Goal: Transaction & Acquisition: Book appointment/travel/reservation

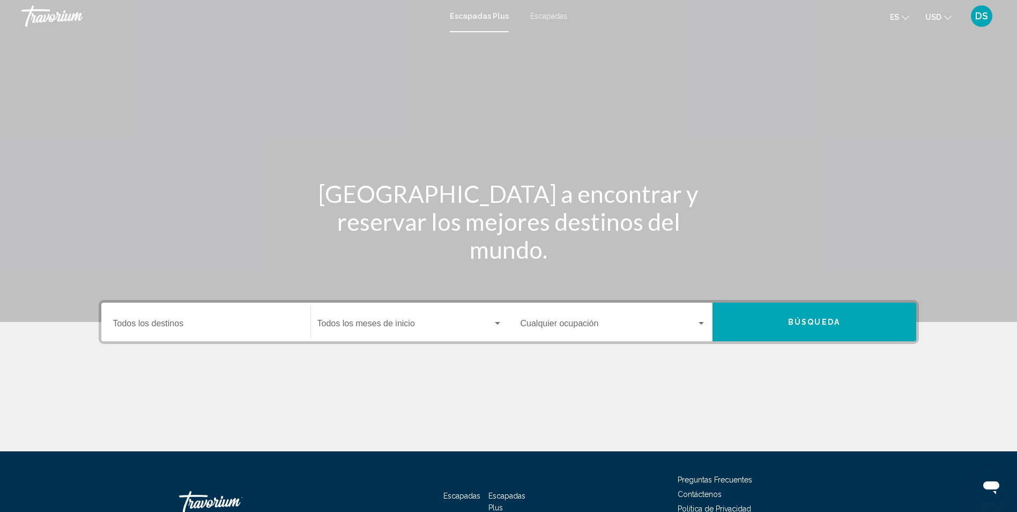
click at [554, 13] on span "Escapadas" at bounding box center [548, 16] width 37 height 9
click at [477, 19] on span "Escapadas Plus" at bounding box center [477, 16] width 54 height 9
click at [201, 327] on input "Destination Todos los destinos" at bounding box center [206, 326] width 186 height 10
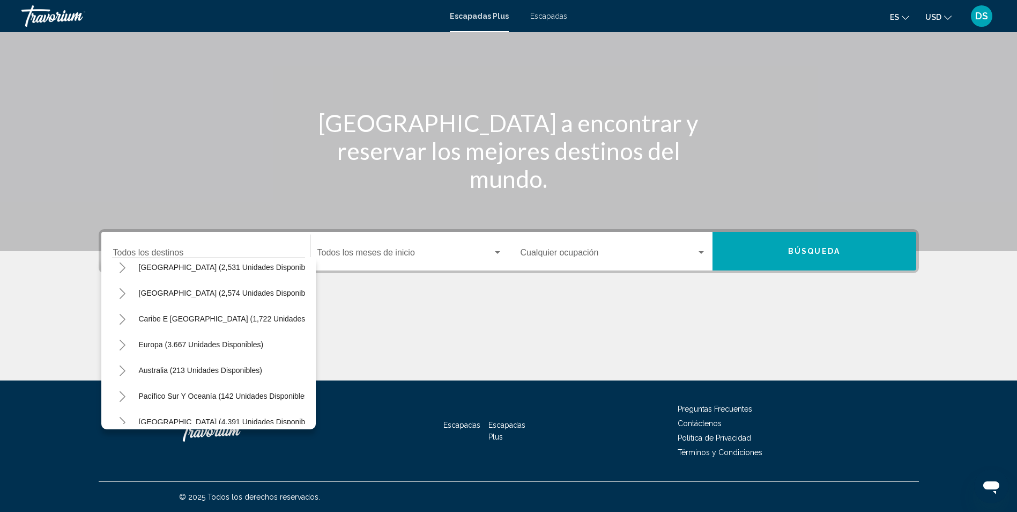
scroll to position [62, 0]
click at [121, 343] on icon "Toggle Europe (3.667 unidades disponibles)" at bounding box center [123, 343] width 8 height 11
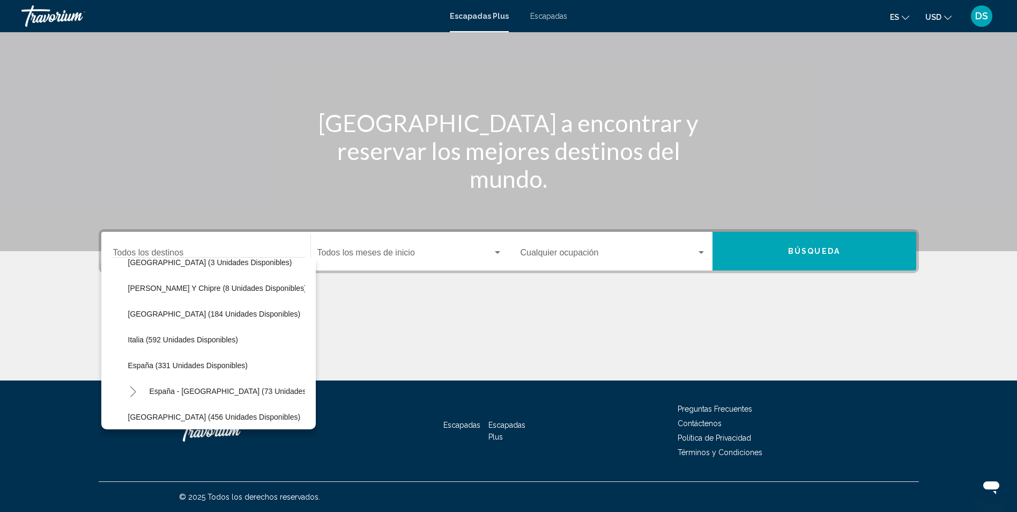
scroll to position [300, 0]
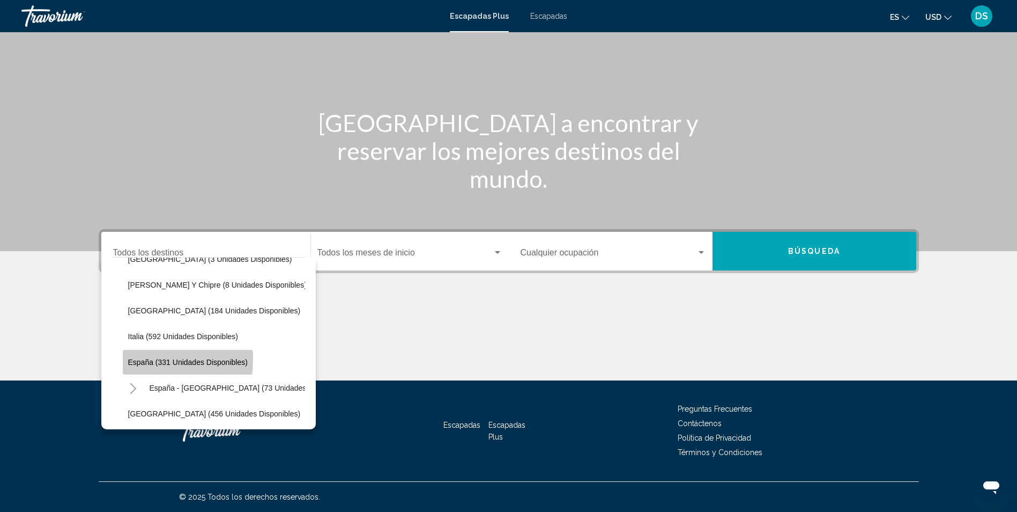
click at [144, 356] on button "España (331 unidades disponibles)" at bounding box center [188, 362] width 130 height 25
type input "**********"
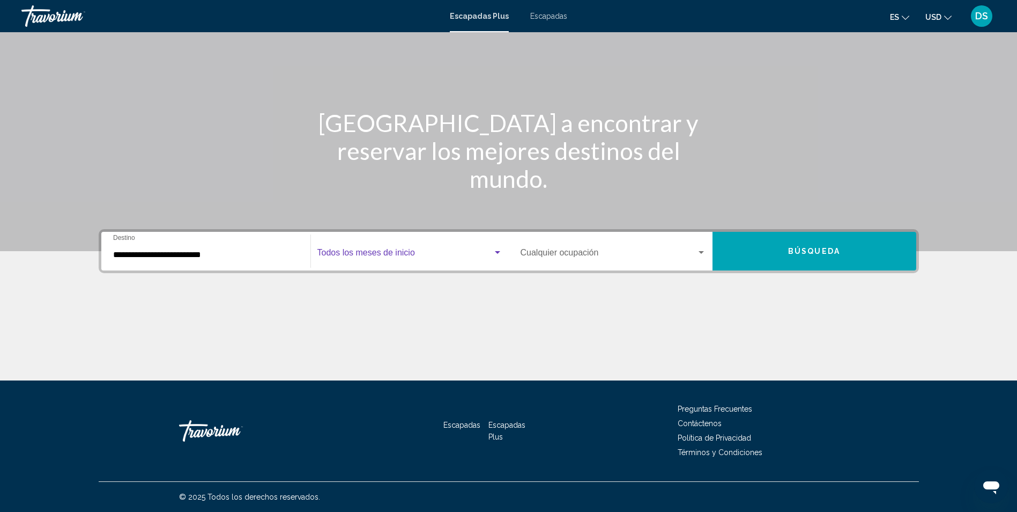
click at [413, 256] on span "Widget de búsqueda" at bounding box center [404, 255] width 175 height 10
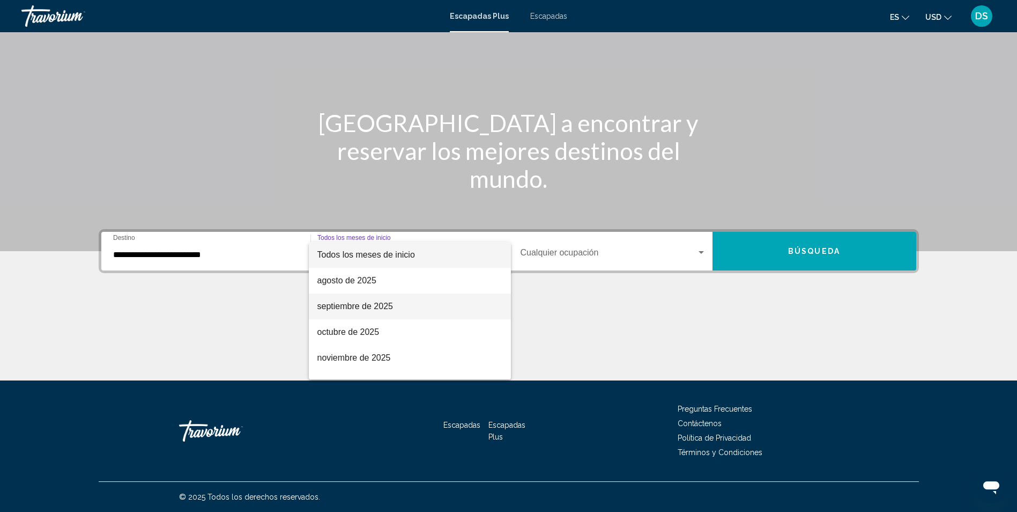
click at [416, 306] on span "septiembre de 2025" at bounding box center [409, 306] width 185 height 26
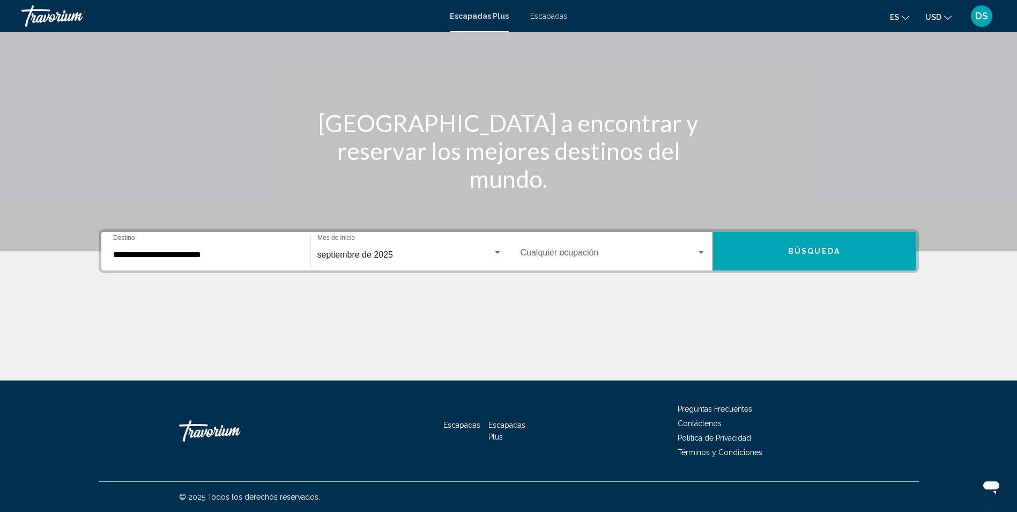
click at [566, 249] on div "Occupancy Cualquier ocupación" at bounding box center [614, 251] width 186 height 34
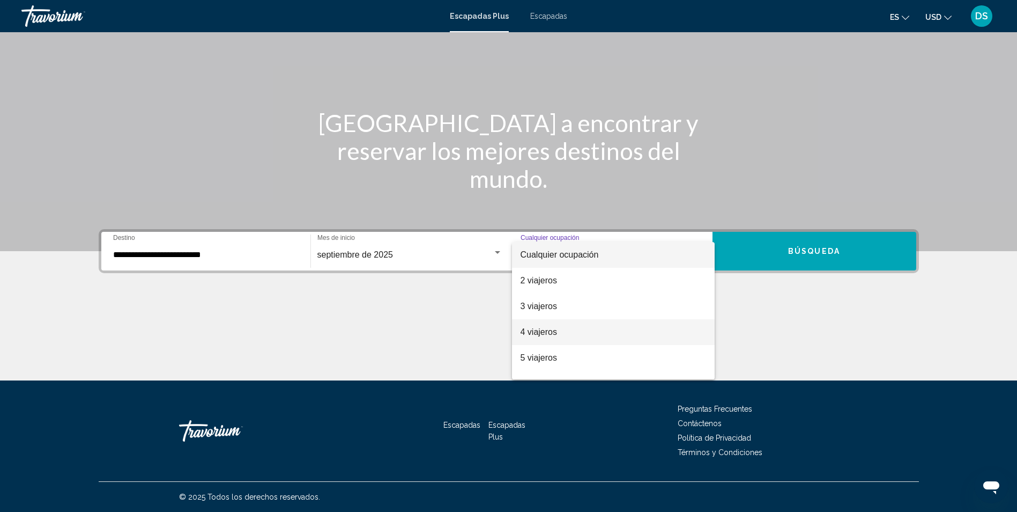
click at [573, 326] on span "4 viajeros" at bounding box center [614, 332] width 186 height 26
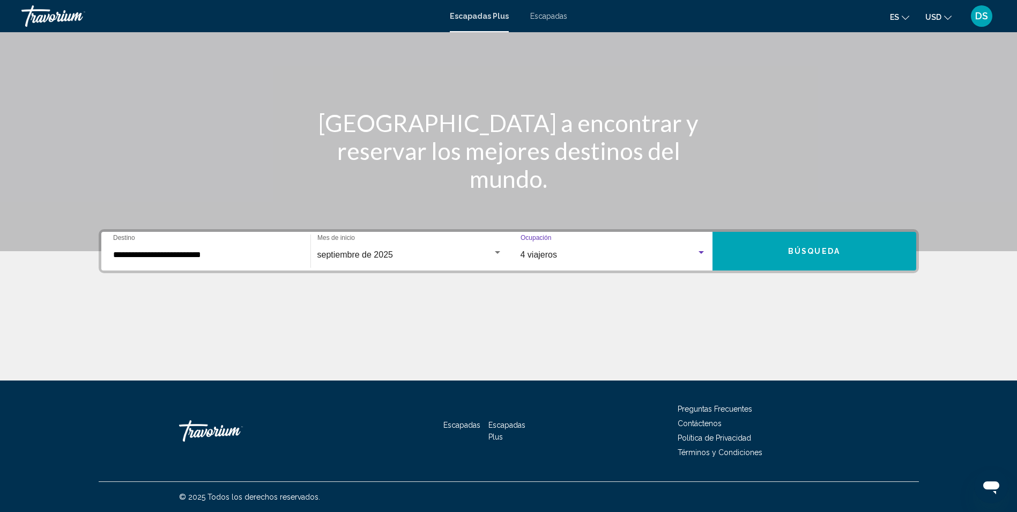
click at [755, 248] on button "Búsqueda" at bounding box center [815, 251] width 204 height 39
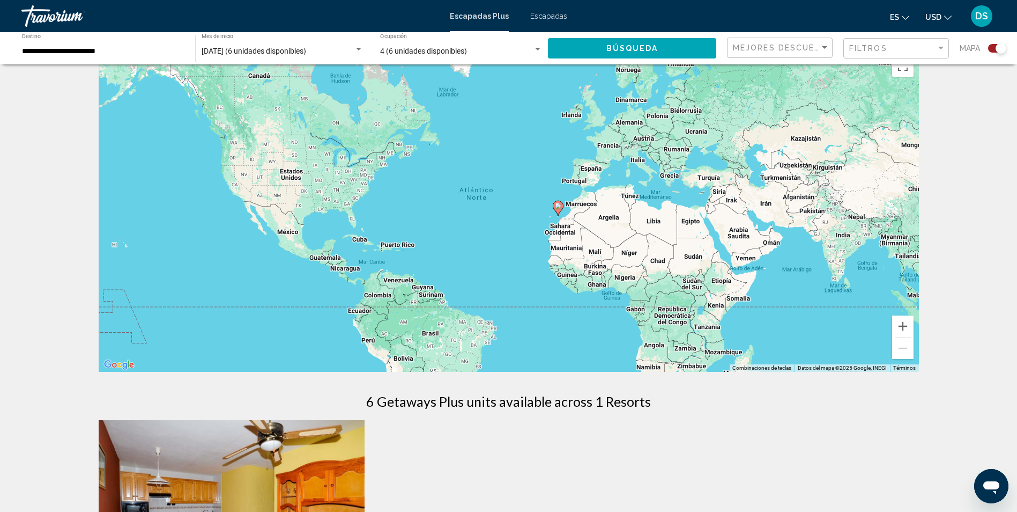
scroll to position [6, 0]
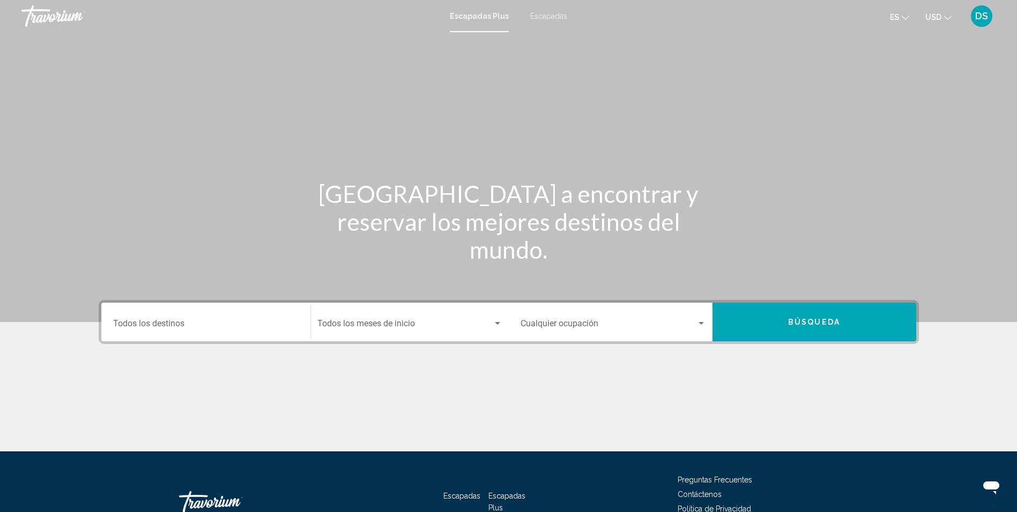
click at [184, 326] on input "Destination Todos los destinos" at bounding box center [206, 326] width 186 height 10
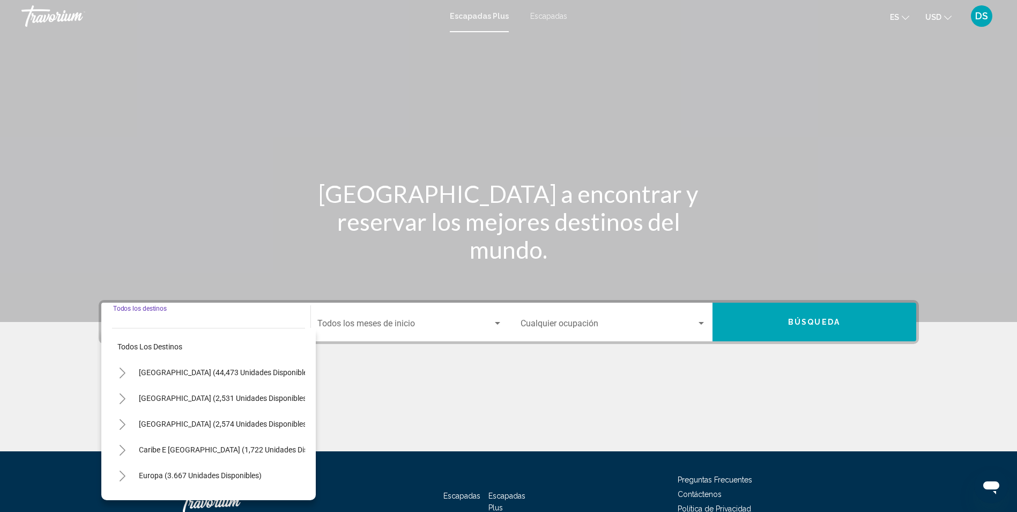
scroll to position [71, 0]
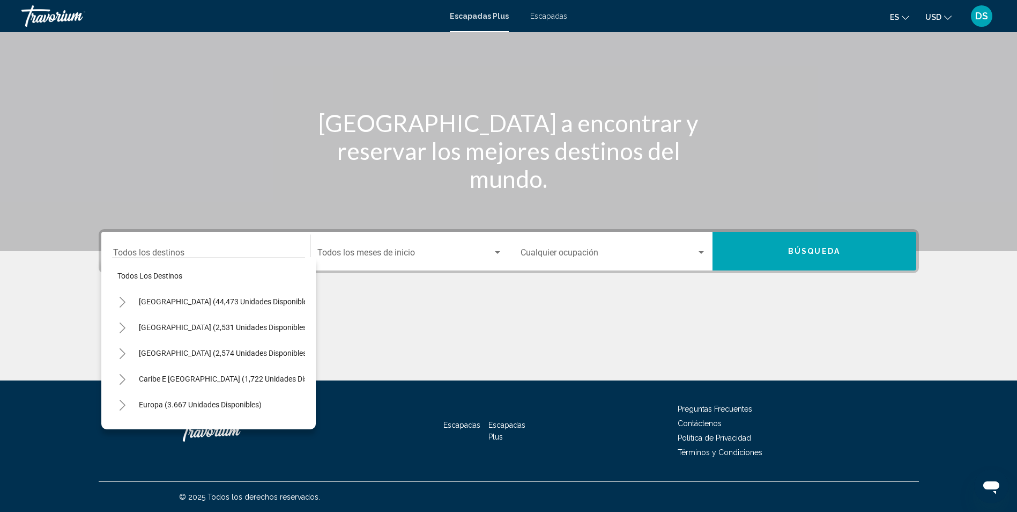
click at [543, 13] on span "Escapadas" at bounding box center [548, 16] width 37 height 9
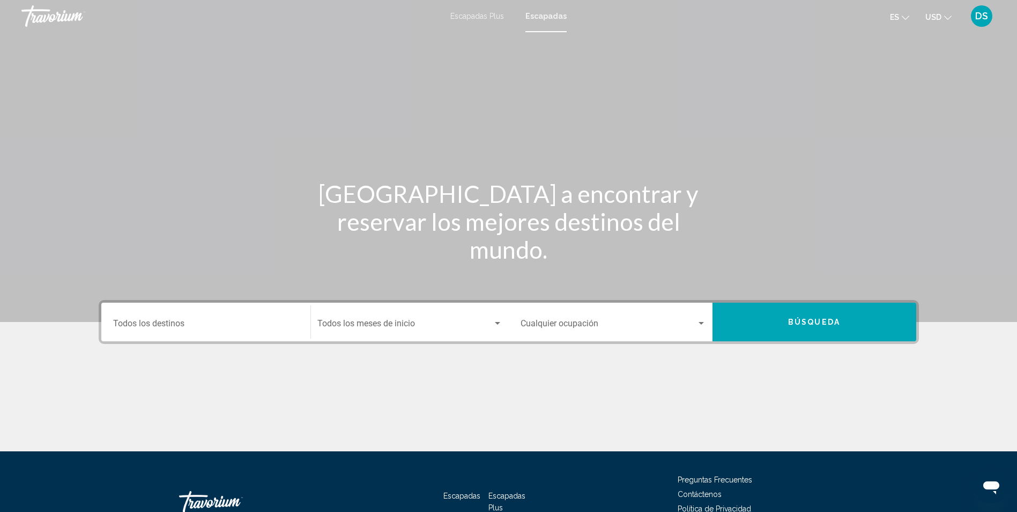
click at [222, 319] on div "Destination Todos los destinos" at bounding box center [206, 322] width 186 height 34
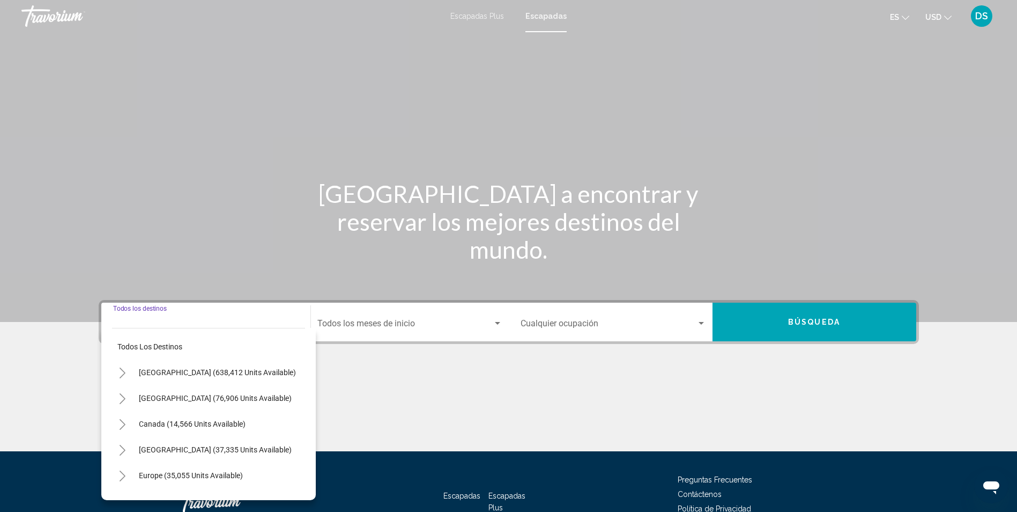
scroll to position [71, 0]
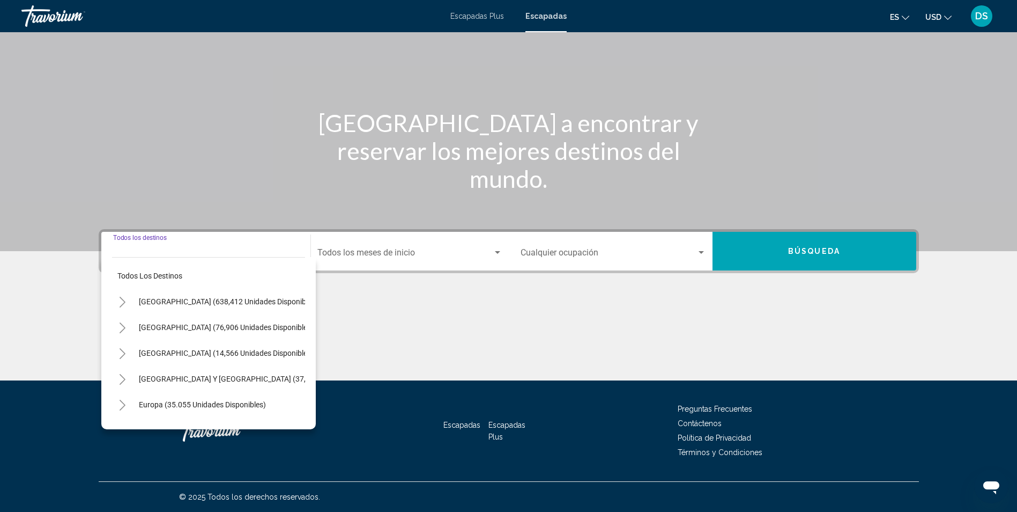
click at [122, 399] on button "Toggle Europe (35.055 unidades disponibles)" at bounding box center [122, 404] width 21 height 21
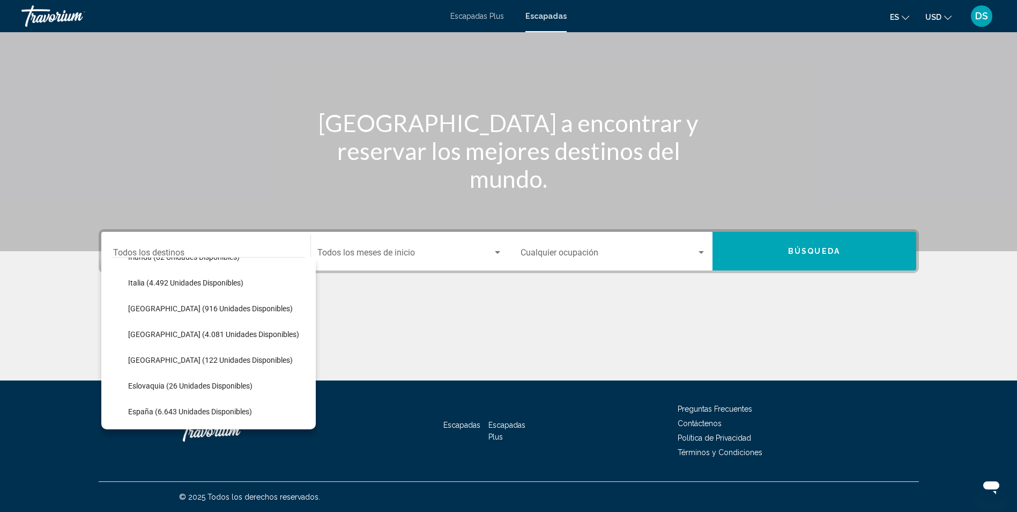
scroll to position [469, 0]
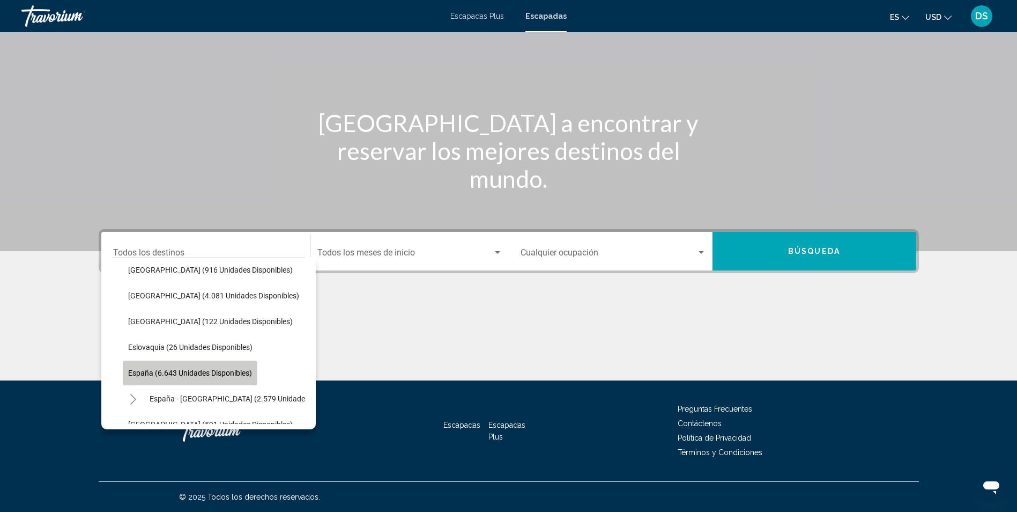
click at [160, 375] on span "España (6.643 unidades disponibles)" at bounding box center [190, 372] width 124 height 9
type input "**********"
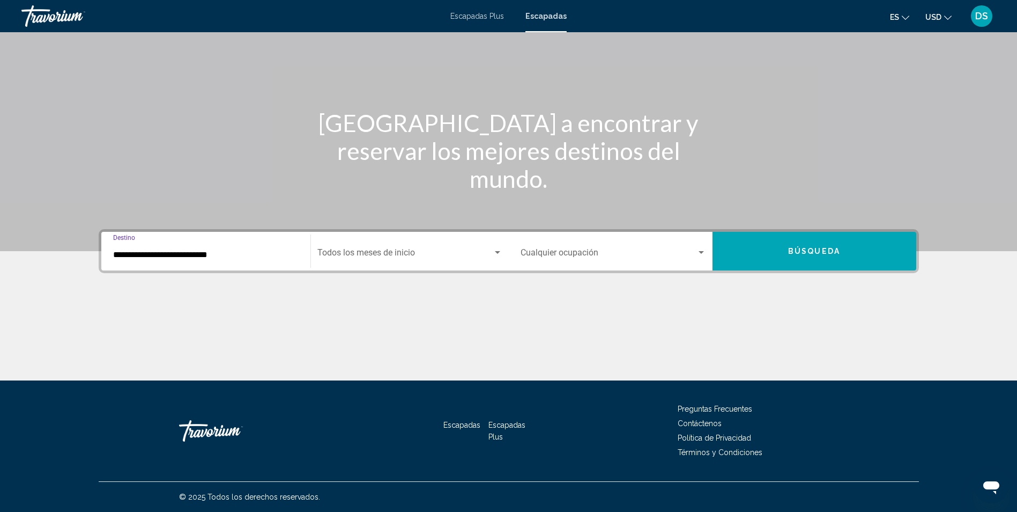
click at [405, 252] on span "Widget de búsqueda" at bounding box center [404, 255] width 175 height 10
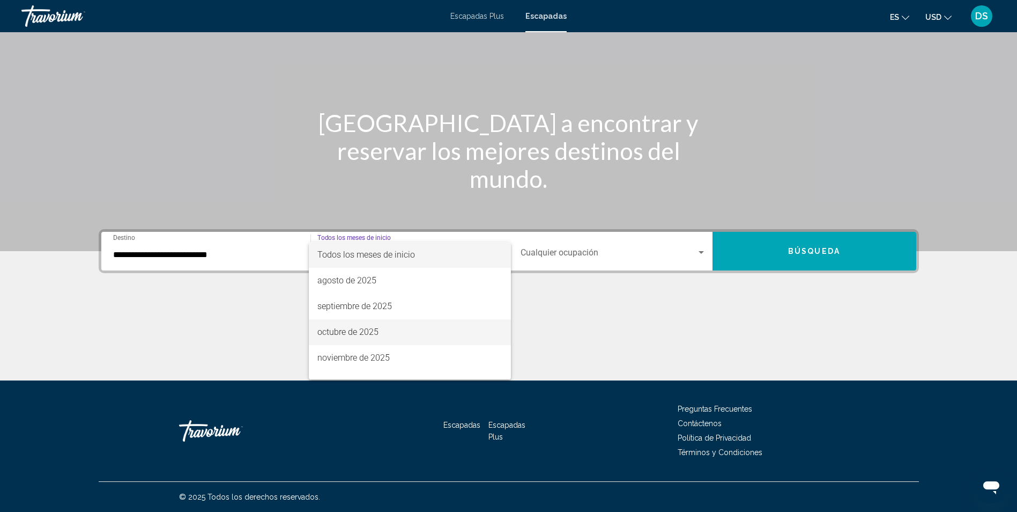
click at [380, 332] on span "octubre de 2025" at bounding box center [409, 332] width 185 height 26
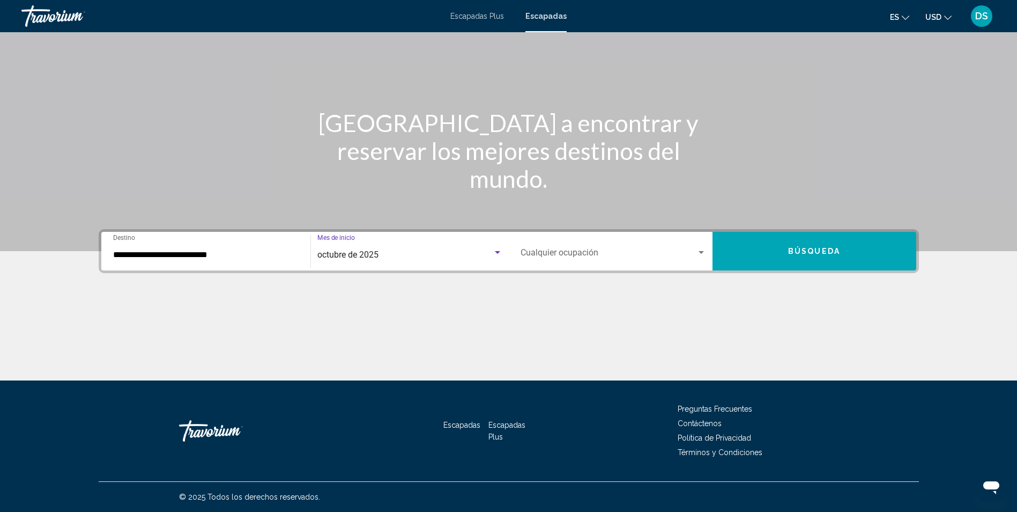
click at [617, 241] on div "Occupancy Cualquier ocupación" at bounding box center [614, 251] width 186 height 34
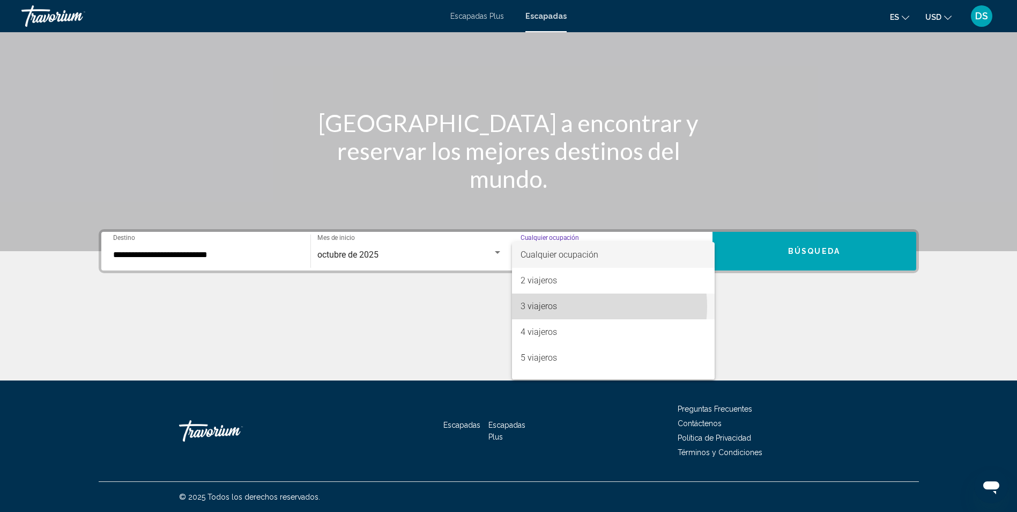
click at [588, 306] on span "3 viajeros" at bounding box center [614, 306] width 186 height 26
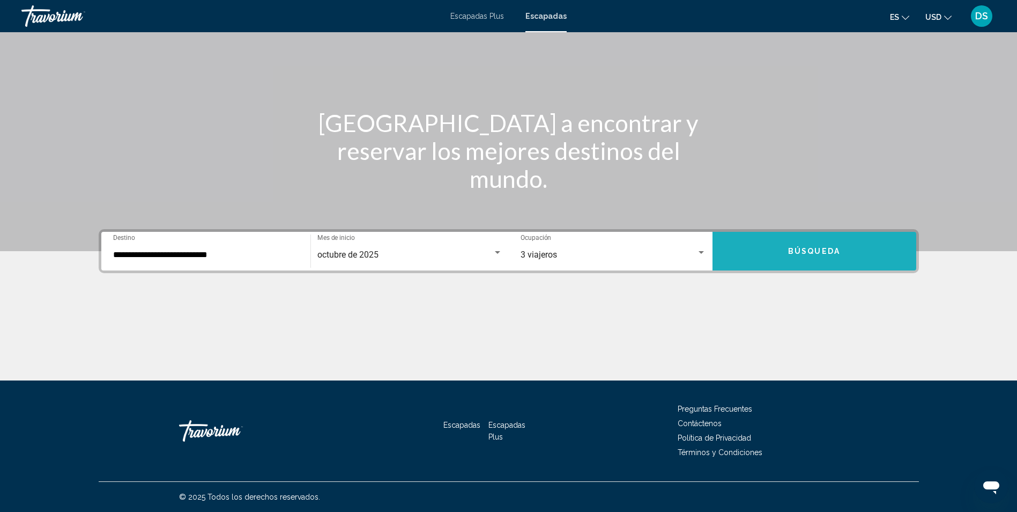
click at [795, 247] on span "Búsqueda" at bounding box center [814, 251] width 52 height 9
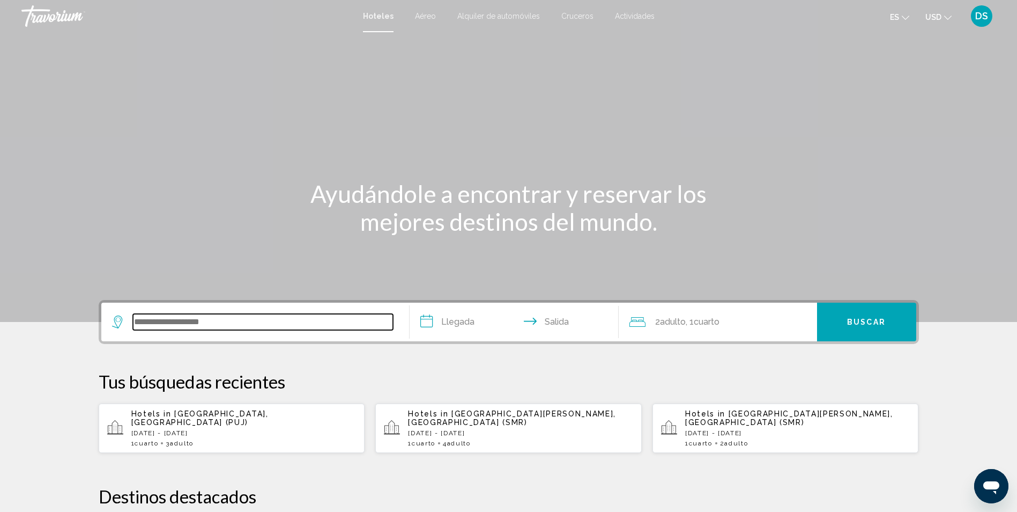
click at [182, 327] on input "Search widget" at bounding box center [263, 322] width 260 height 16
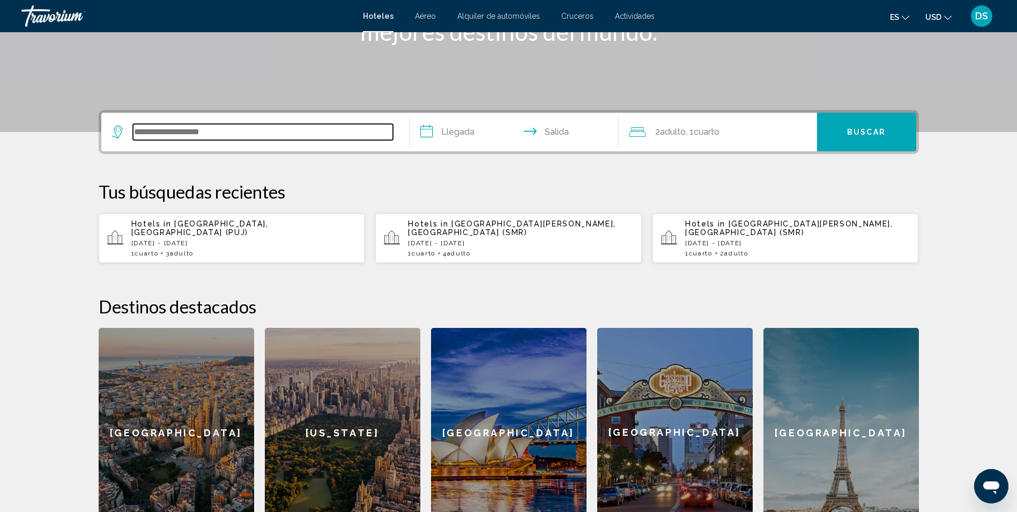
scroll to position [265, 0]
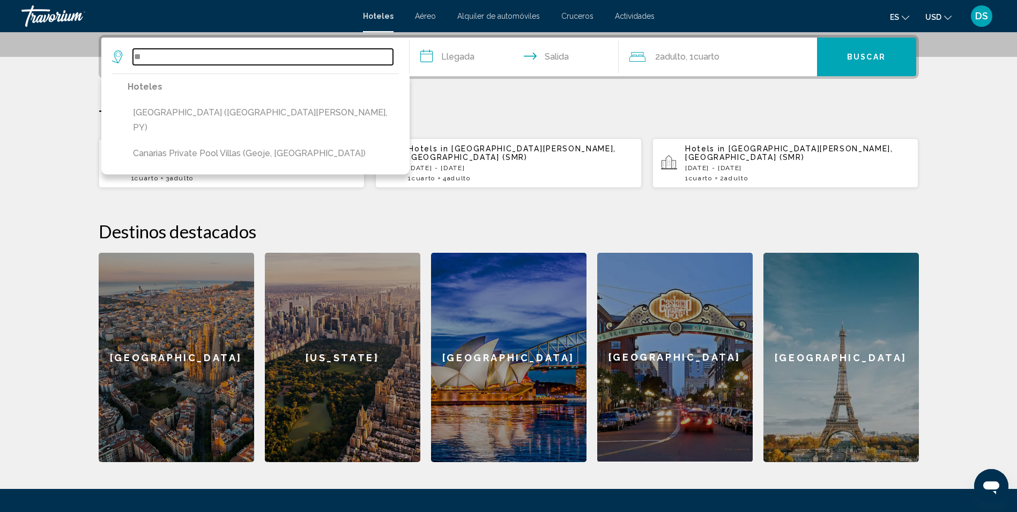
type input "*"
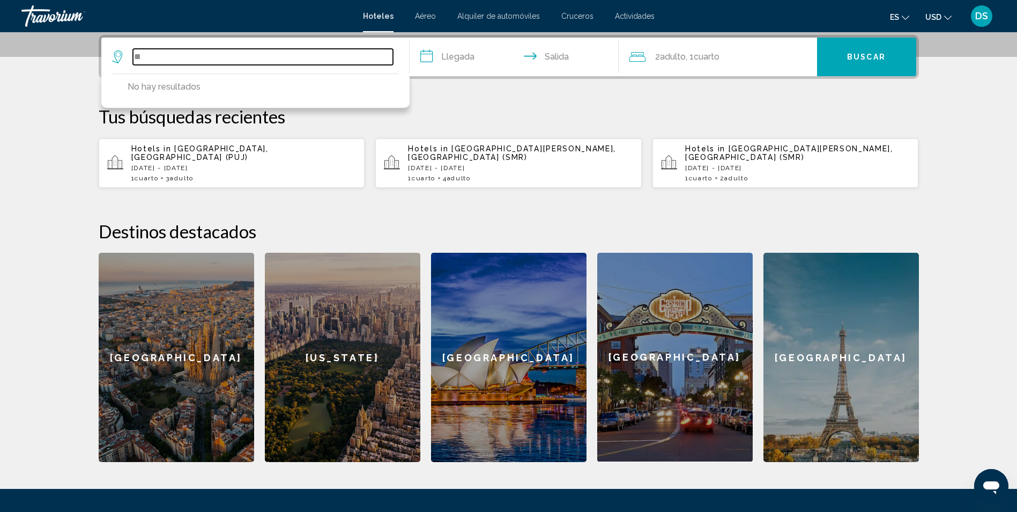
type input "*"
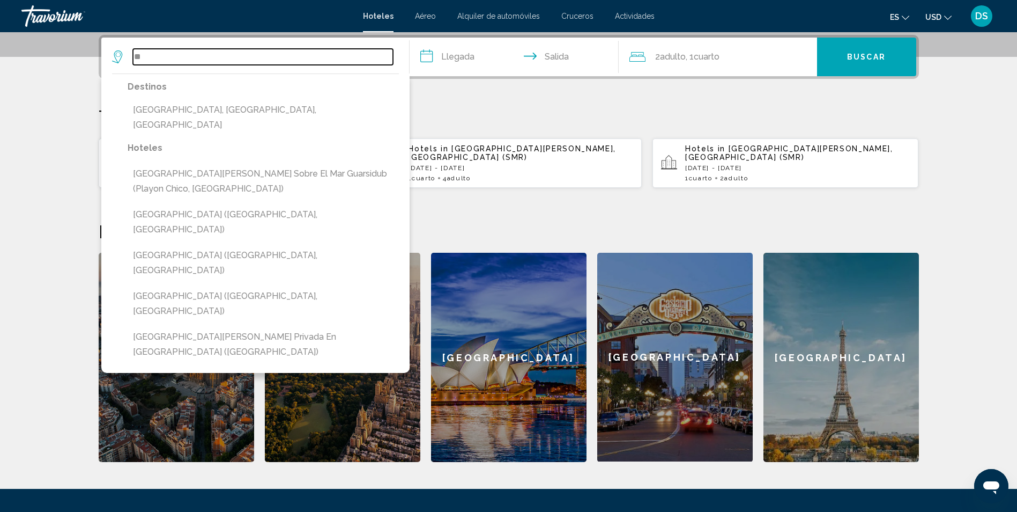
type input "*"
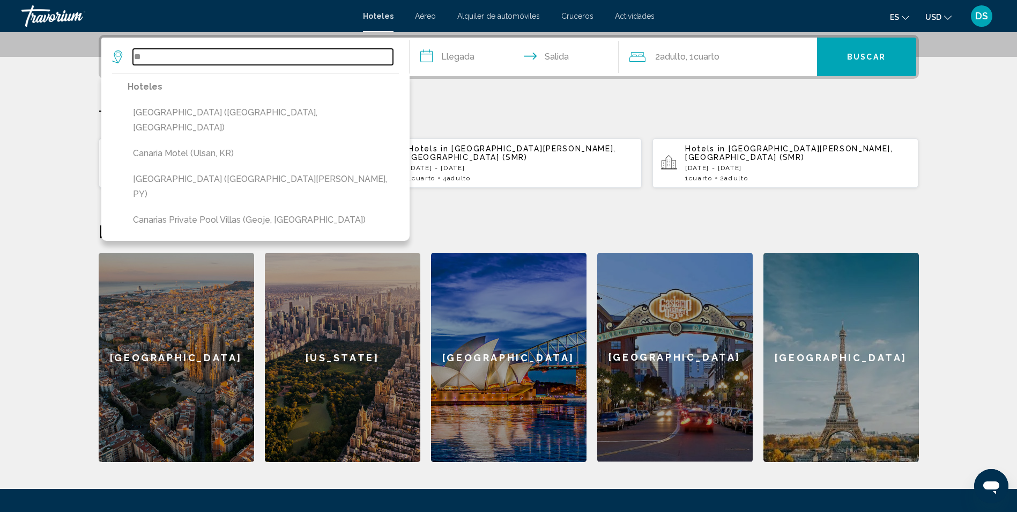
type input "*"
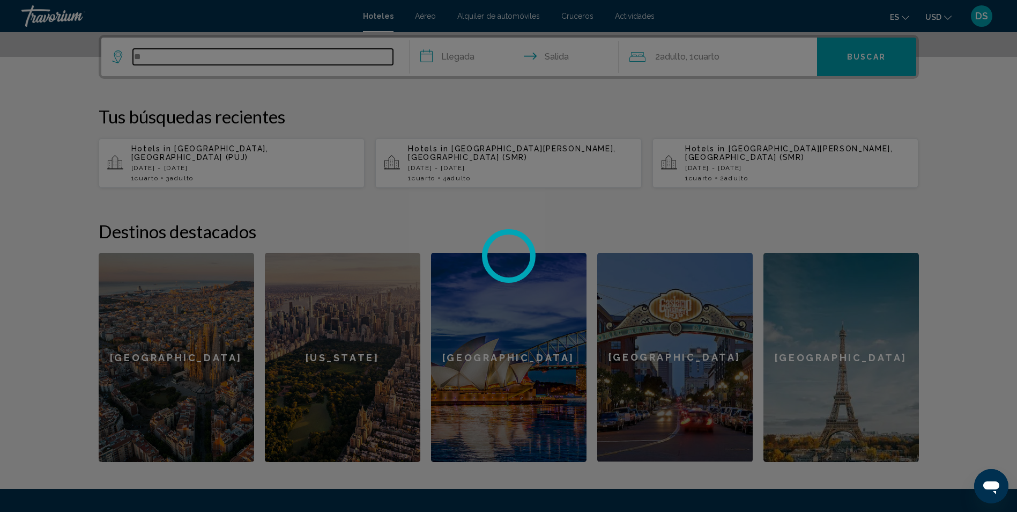
type input "*"
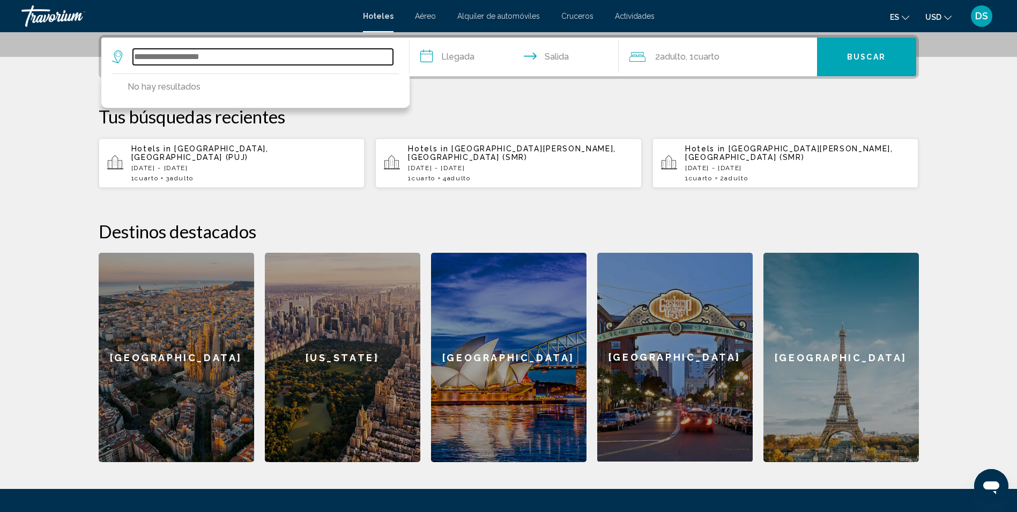
click at [298, 54] on input "Search widget" at bounding box center [263, 57] width 260 height 16
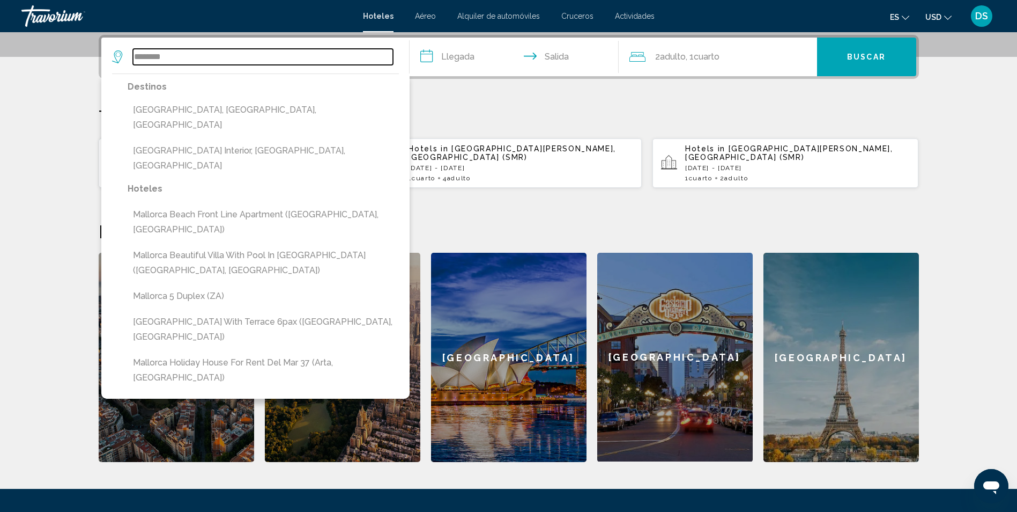
click at [237, 56] on input "********" at bounding box center [263, 57] width 260 height 16
type input "*"
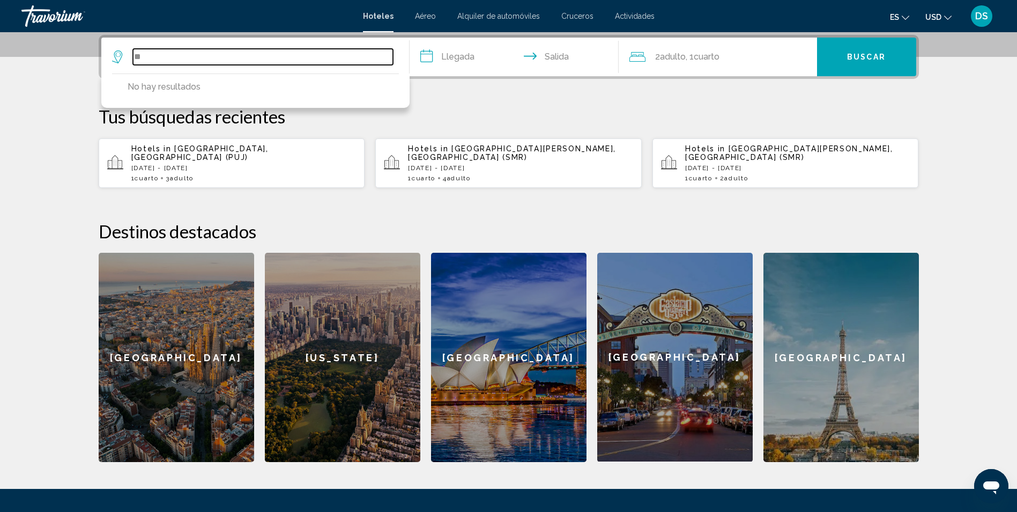
type input "*"
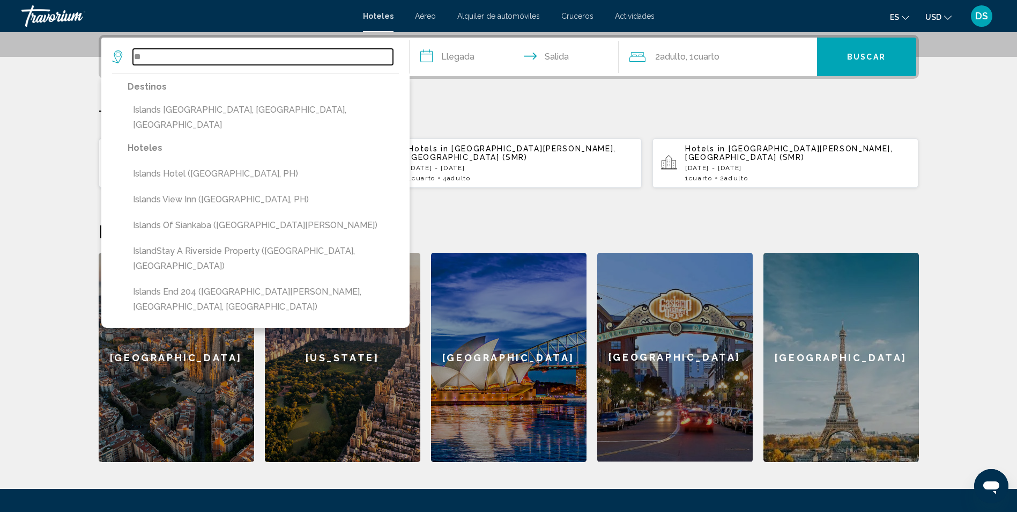
type input "*"
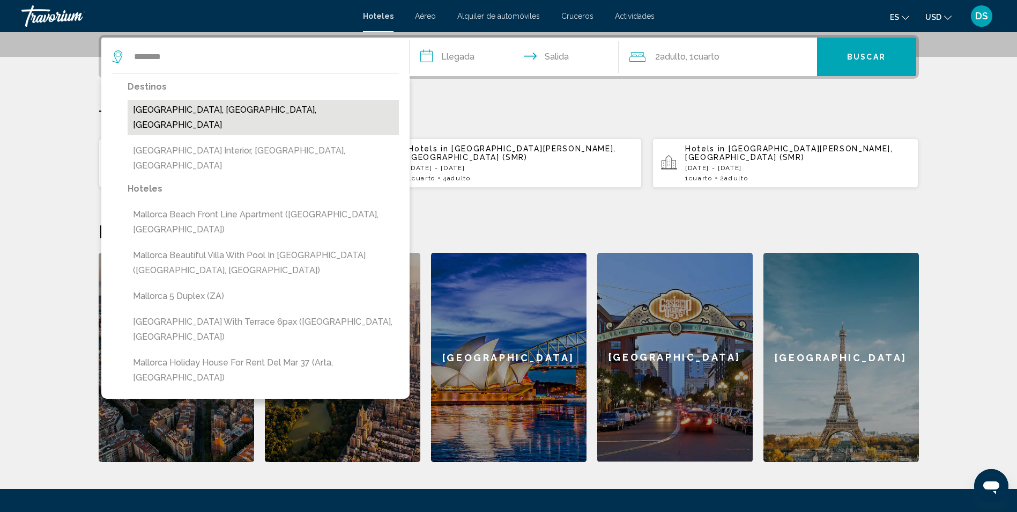
click at [224, 112] on button "Mallorca Island, Balearic Islands, Spain" at bounding box center [263, 117] width 271 height 35
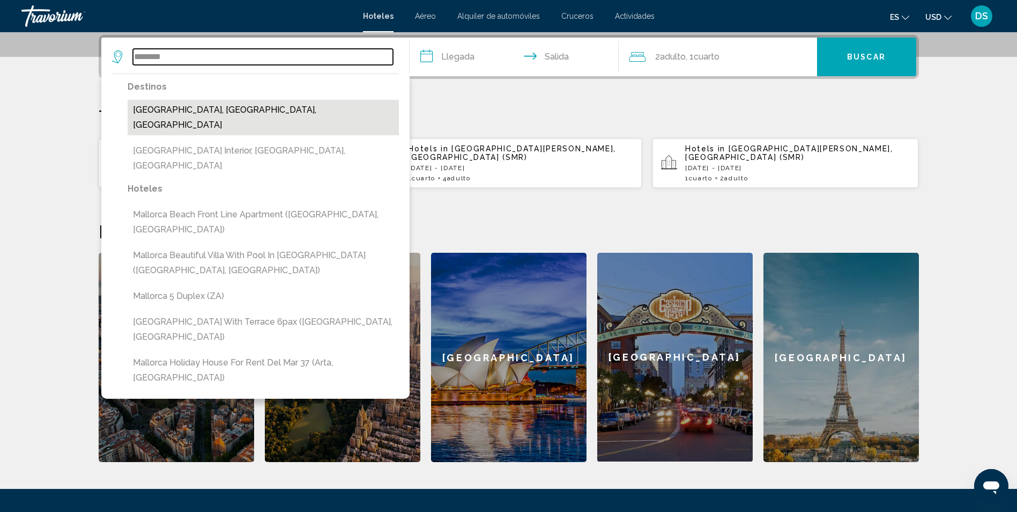
type input "**********"
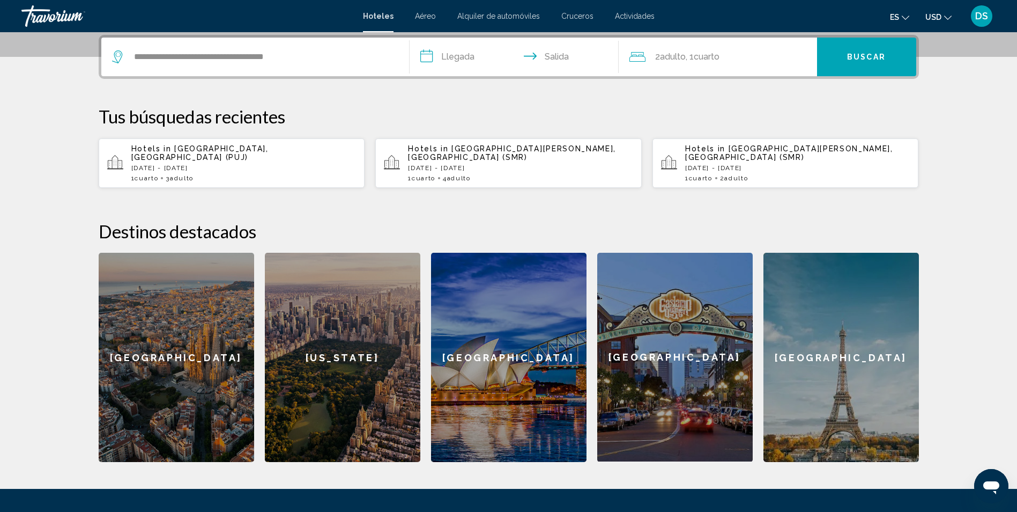
click at [224, 112] on p "Tus búsquedas recientes" at bounding box center [509, 116] width 820 height 21
click at [452, 56] on input "**********" at bounding box center [516, 59] width 213 height 42
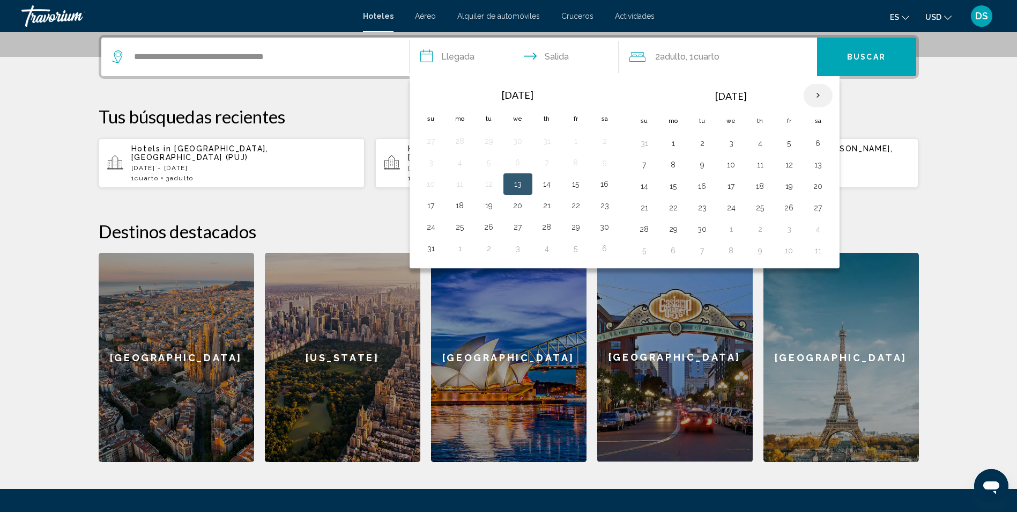
click at [815, 95] on th "Next month" at bounding box center [818, 96] width 29 height 24
click at [813, 97] on th "Next month" at bounding box center [818, 96] width 29 height 24
click at [639, 186] on button "9" at bounding box center [644, 186] width 17 height 15
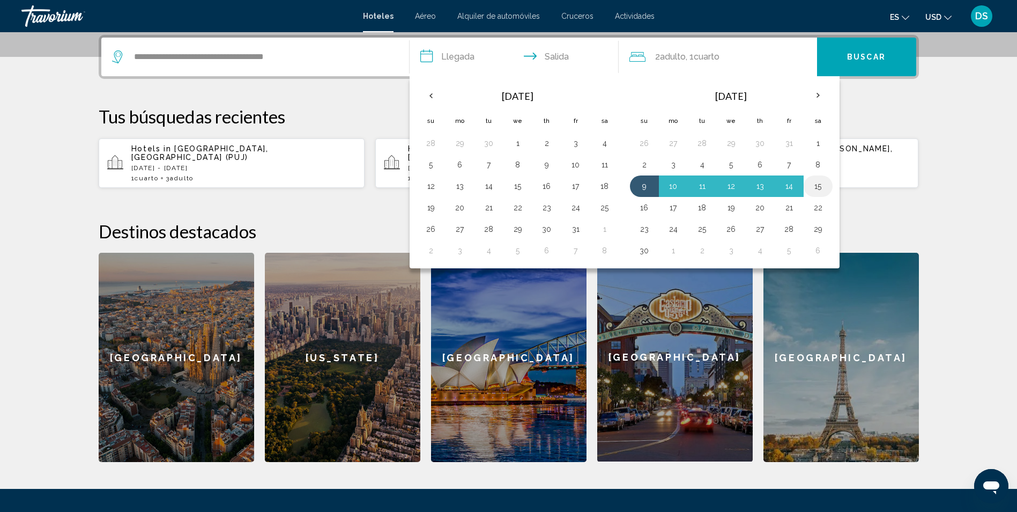
click at [815, 182] on button "15" at bounding box center [818, 186] width 17 height 15
type input "**********"
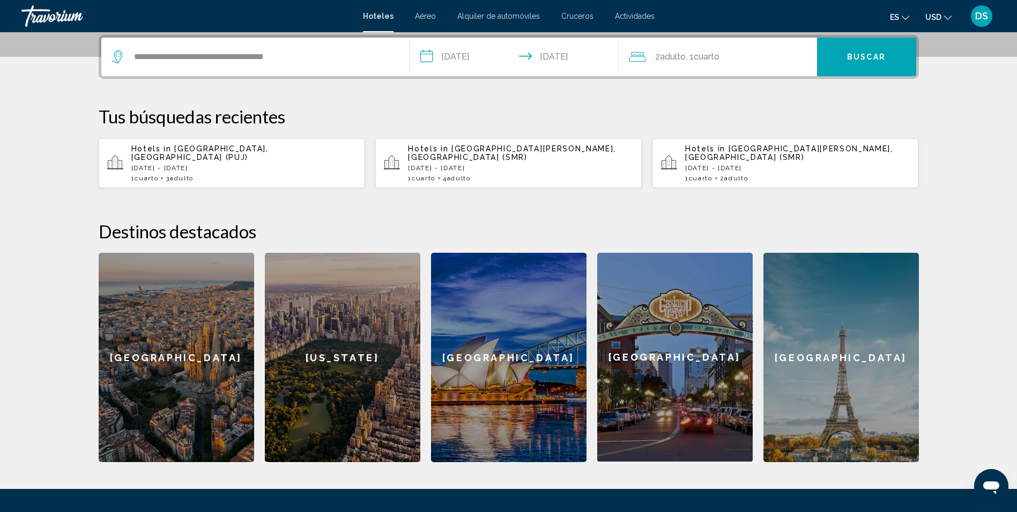
click at [768, 57] on div "2 Adulto Adulto , 1 Cuarto habitaciones" at bounding box center [724, 56] width 188 height 15
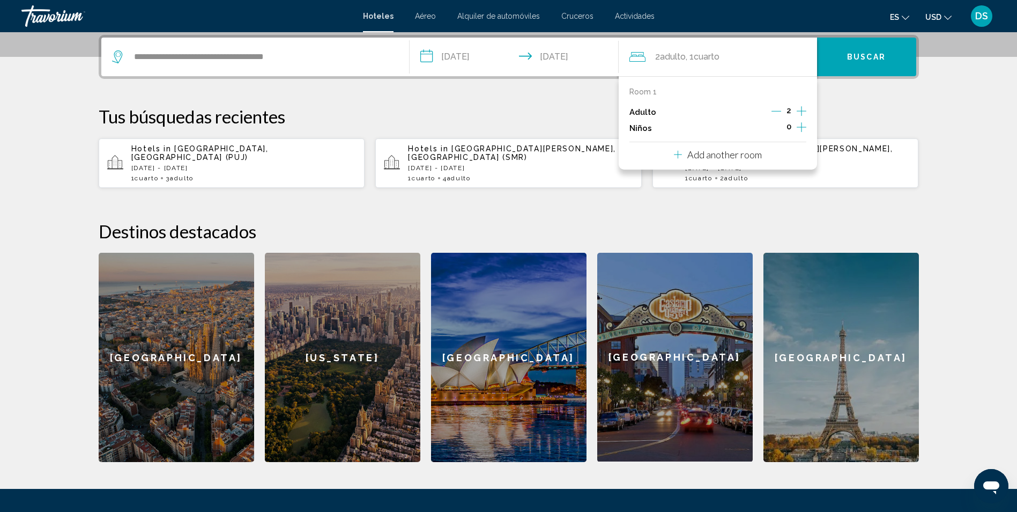
click at [800, 123] on icon "Increment children" at bounding box center [802, 127] width 10 height 13
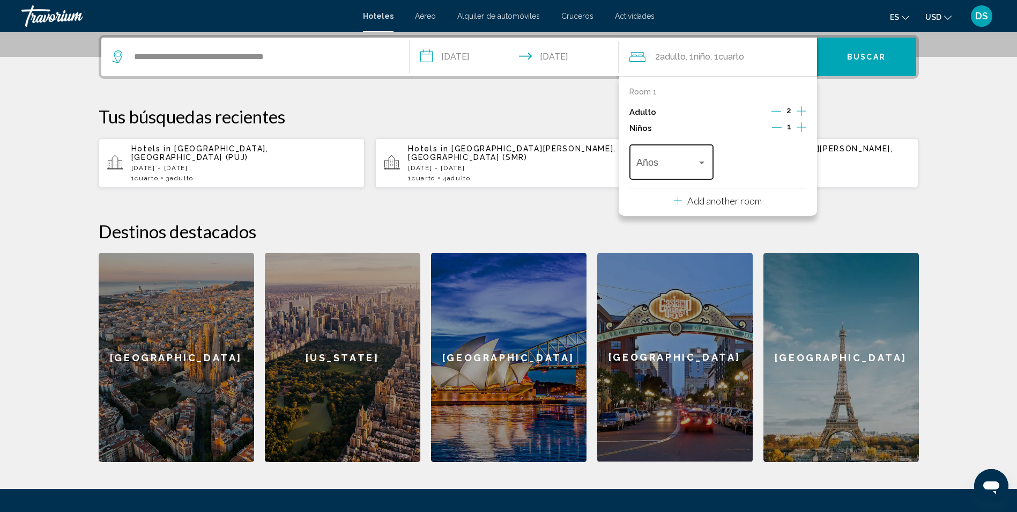
click at [682, 159] on div "Años" at bounding box center [672, 161] width 70 height 38
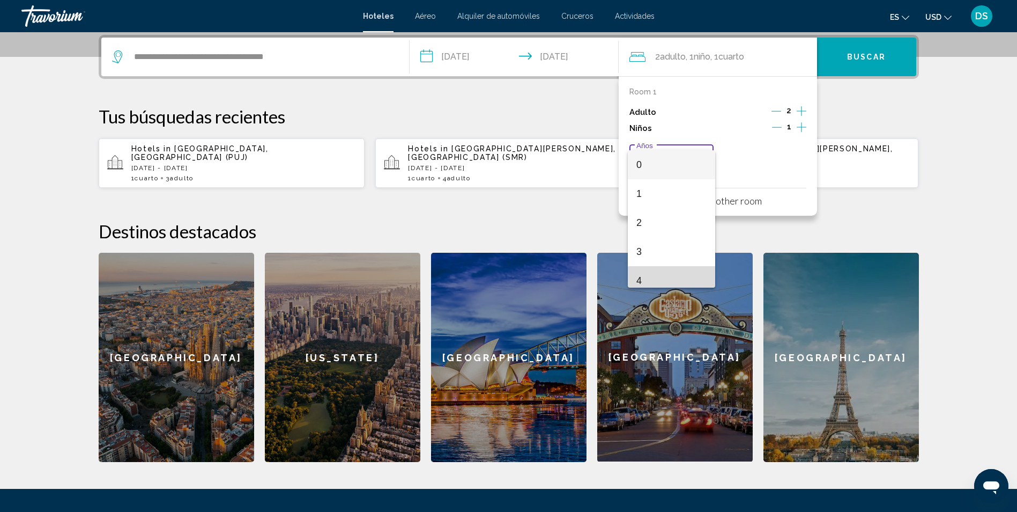
click at [674, 281] on span "4" at bounding box center [672, 280] width 70 height 29
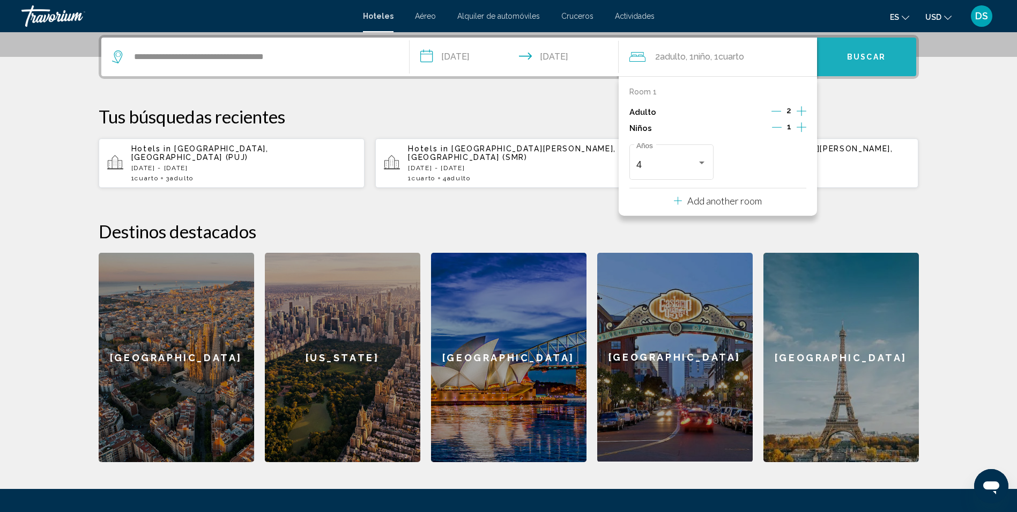
click at [838, 65] on button "Buscar" at bounding box center [866, 57] width 99 height 39
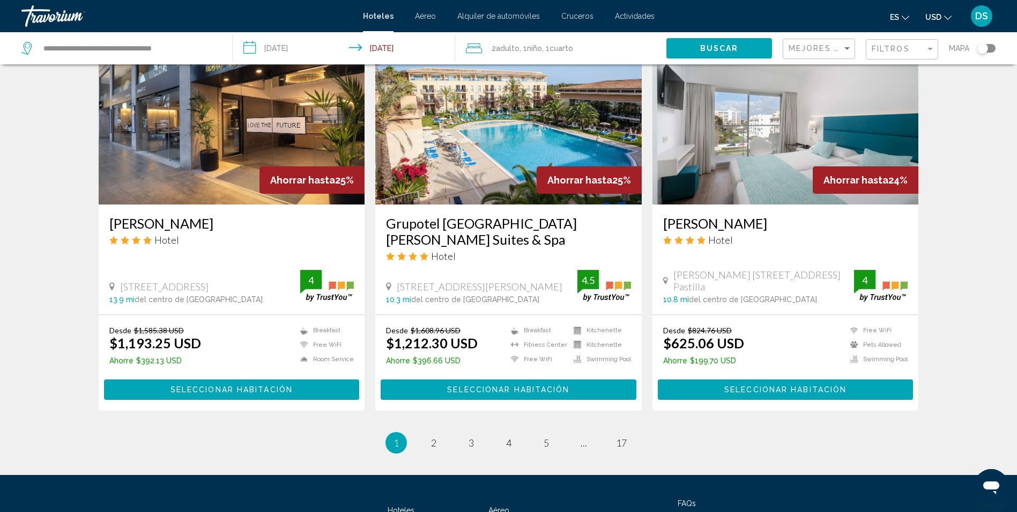
scroll to position [1267, 0]
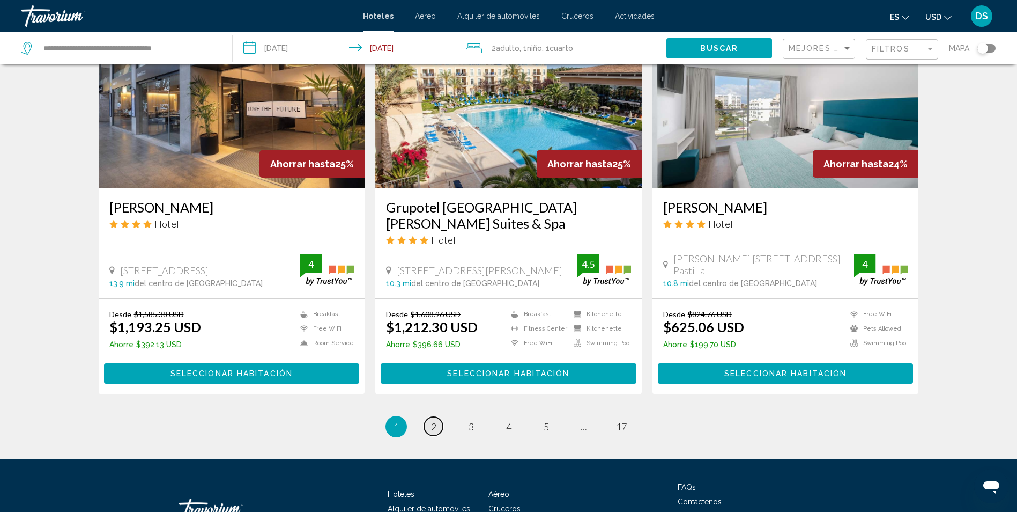
click at [433, 420] on span "2" at bounding box center [433, 426] width 5 height 12
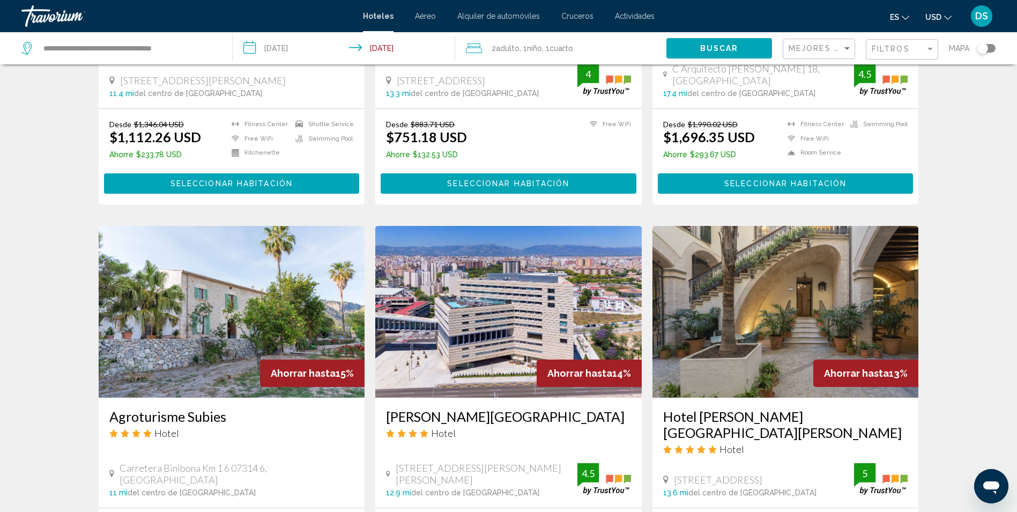
scroll to position [1069, 0]
